Goal: Information Seeking & Learning: Learn about a topic

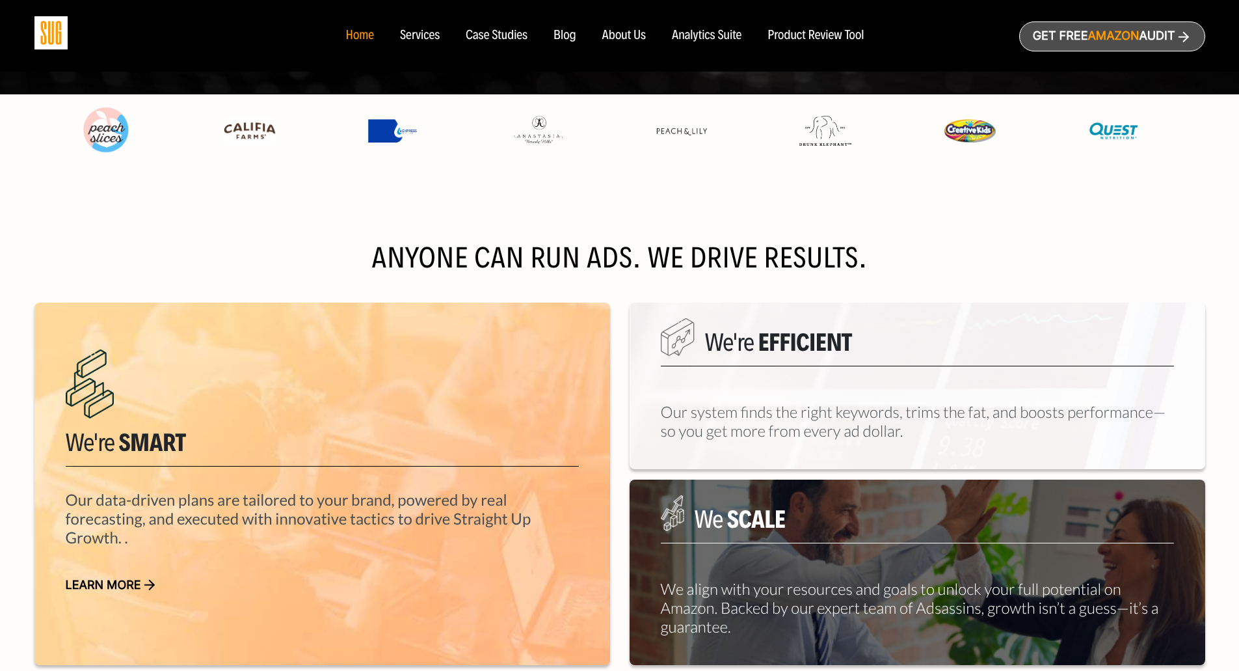
scroll to position [732, 0]
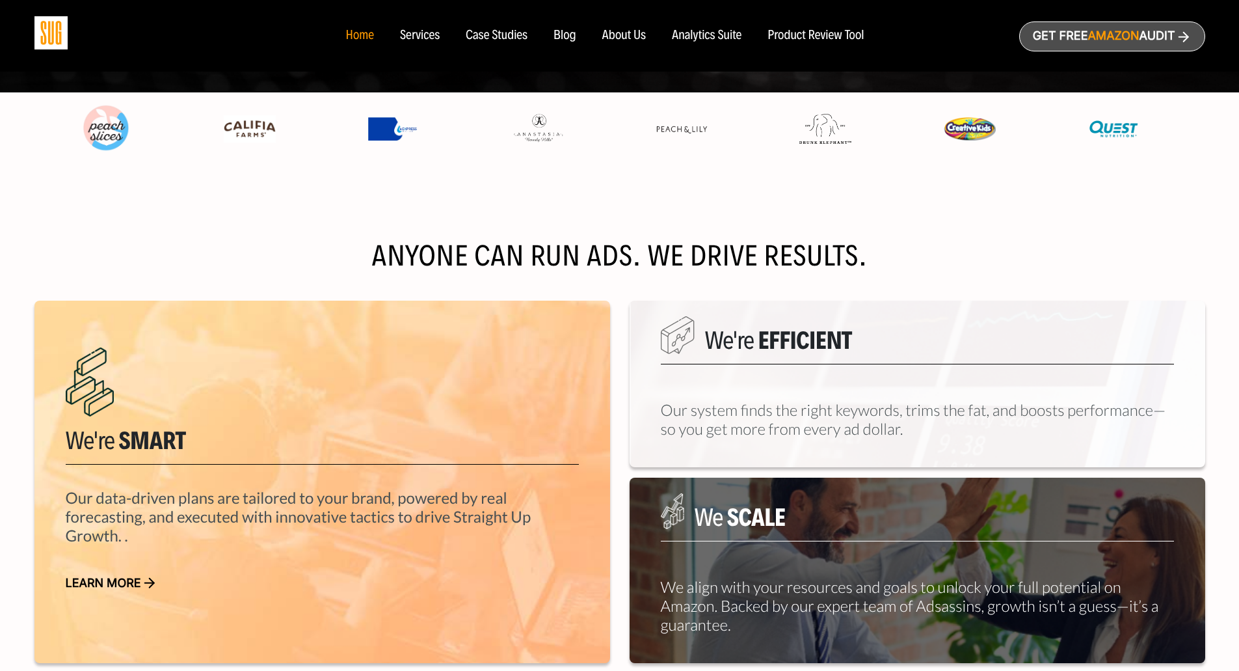
click at [502, 42] on div "Case Studies" at bounding box center [497, 36] width 62 height 14
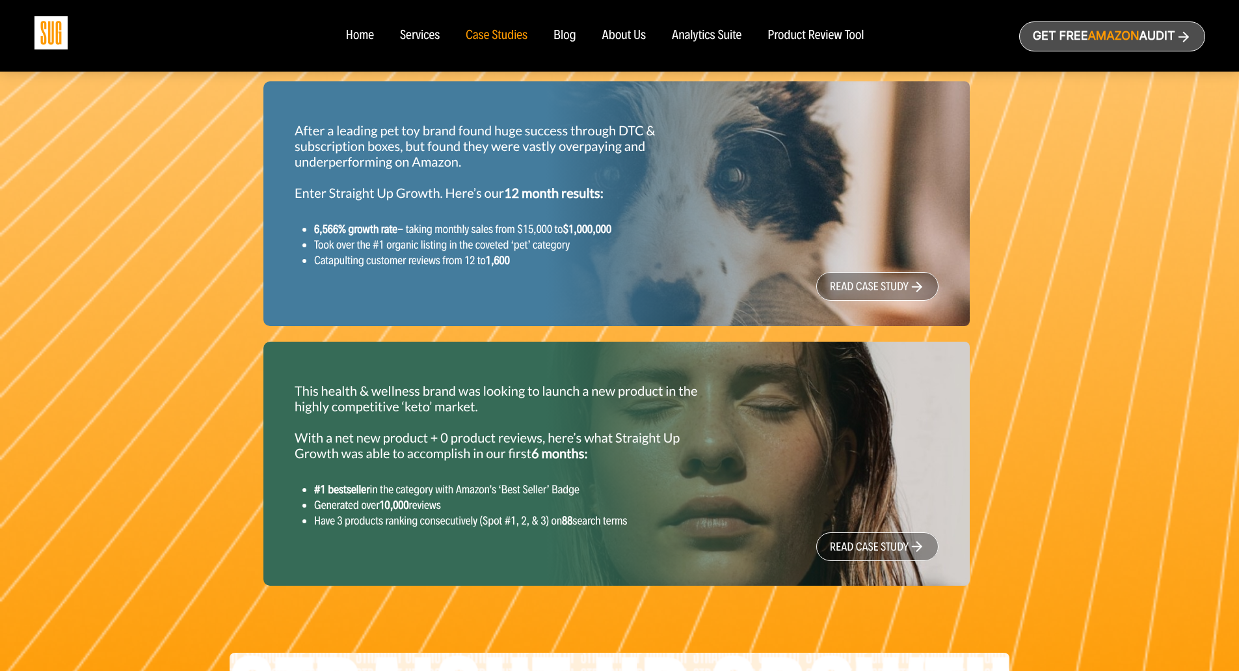
scroll to position [1564, 0]
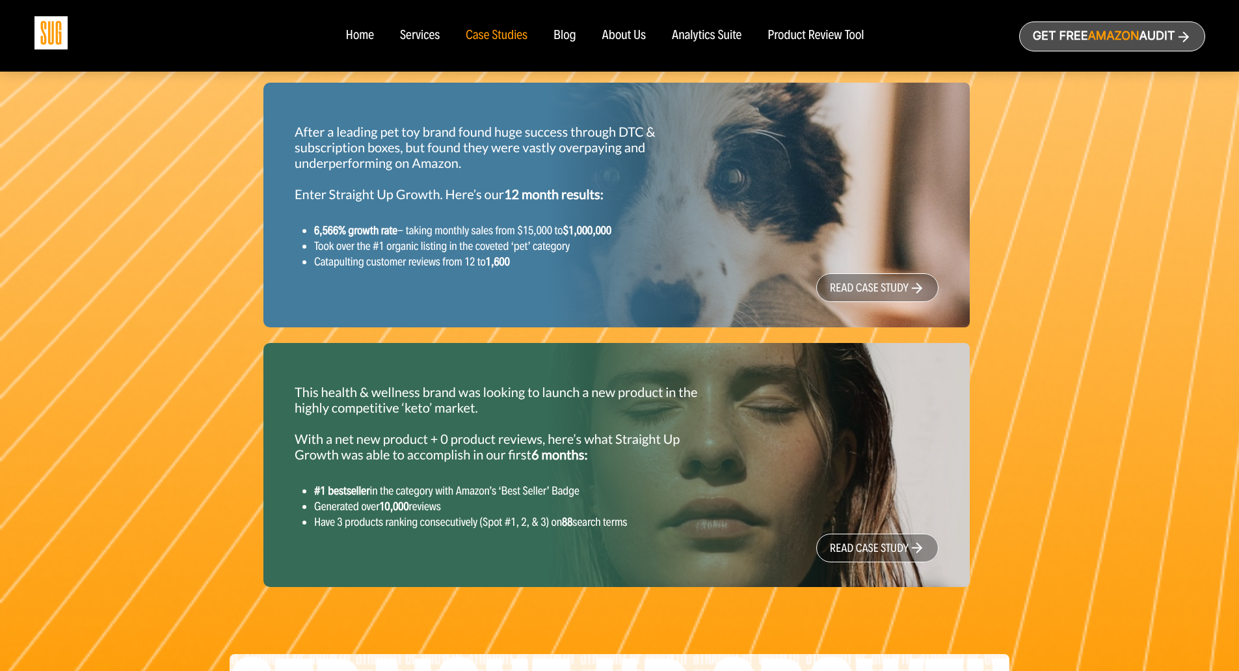
click at [696, 490] on div "This health & wellness brand was looking to launch a new product in the highly …" at bounding box center [506, 457] width 442 height 166
click at [866, 557] on link "read case study" at bounding box center [877, 547] width 122 height 29
